Goal: Information Seeking & Learning: Learn about a topic

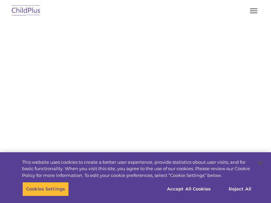
select select "MEDIUM"
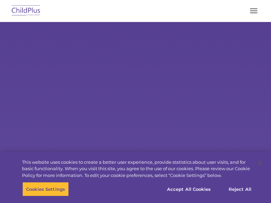
select select "MEDIUM"
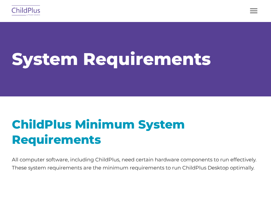
select select "MEDIUM"
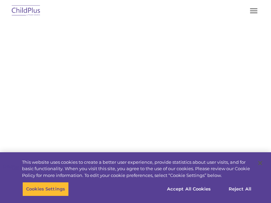
select select "MEDIUM"
